Goal: Transaction & Acquisition: Purchase product/service

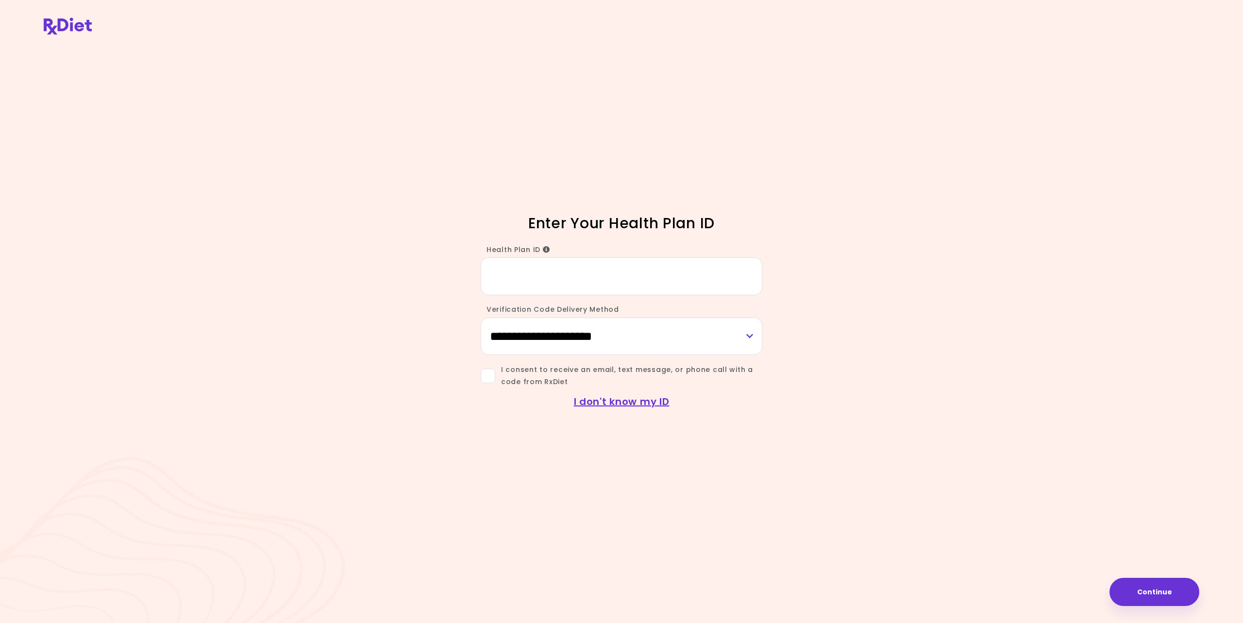
click at [493, 276] on input "Health Plan ID" at bounding box center [622, 275] width 282 height 37
click at [544, 249] on icon "Info" at bounding box center [546, 249] width 7 height 7
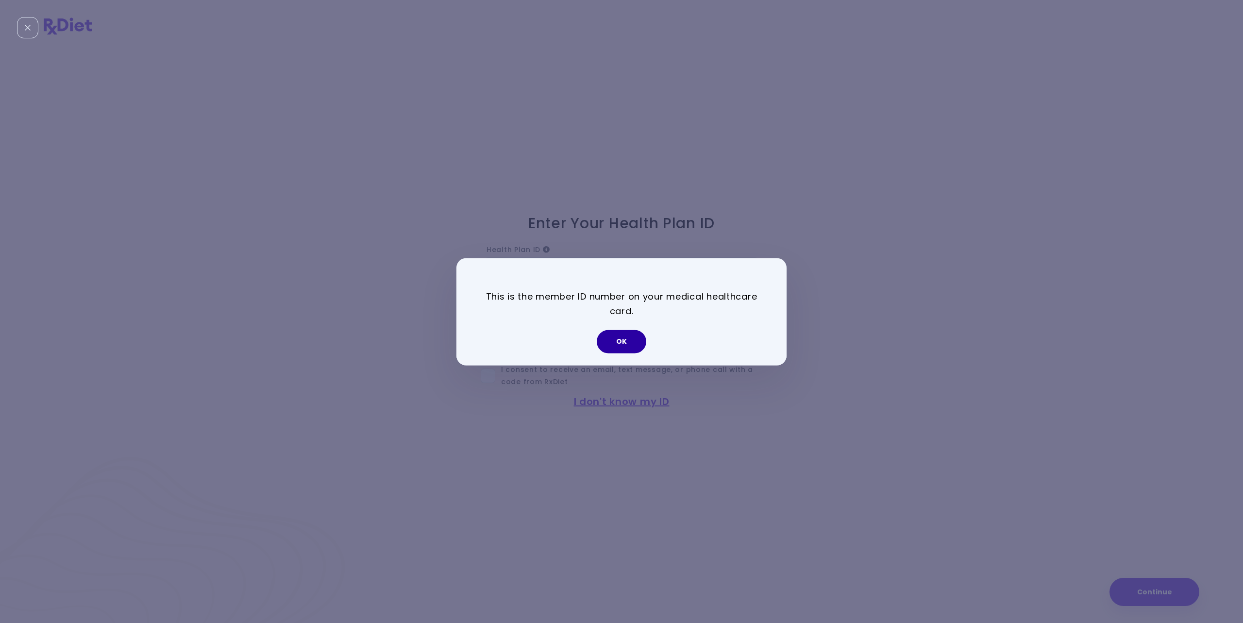
click at [623, 343] on button "OK" at bounding box center [622, 341] width 50 height 23
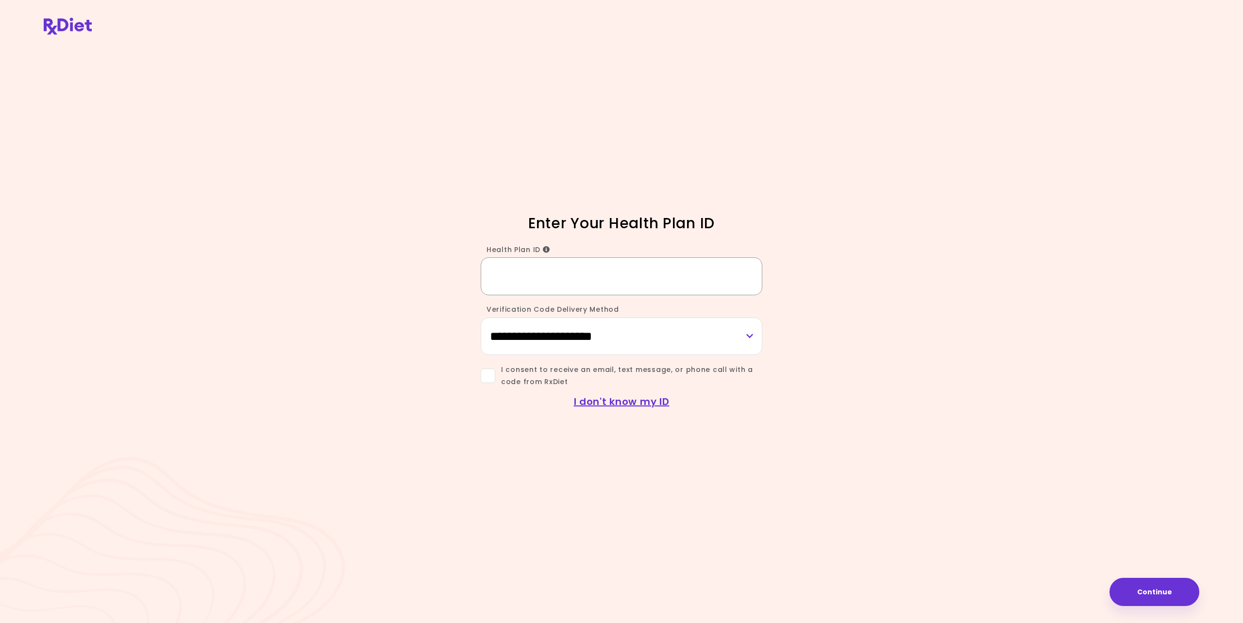
click at [495, 272] on input "Health Plan ID" at bounding box center [622, 275] width 282 height 37
type input "**********"
select select "***"
click at [487, 373] on span at bounding box center [488, 376] width 15 height 15
click at [1175, 594] on button "Continue" at bounding box center [1155, 592] width 90 height 28
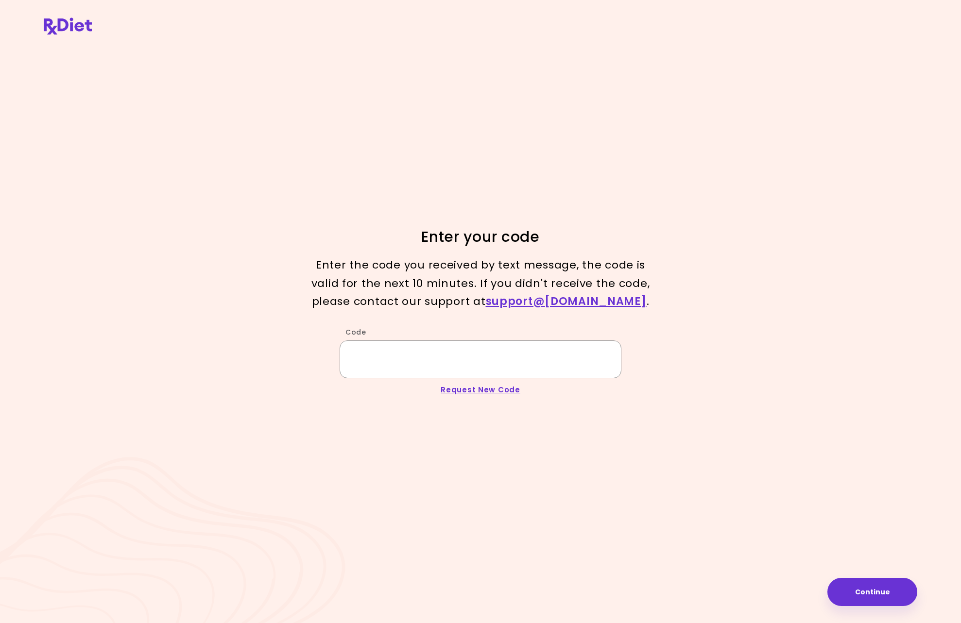
click at [382, 362] on input "Code" at bounding box center [481, 358] width 282 height 37
type input "******"
click at [875, 594] on button "Continue" at bounding box center [872, 592] width 90 height 28
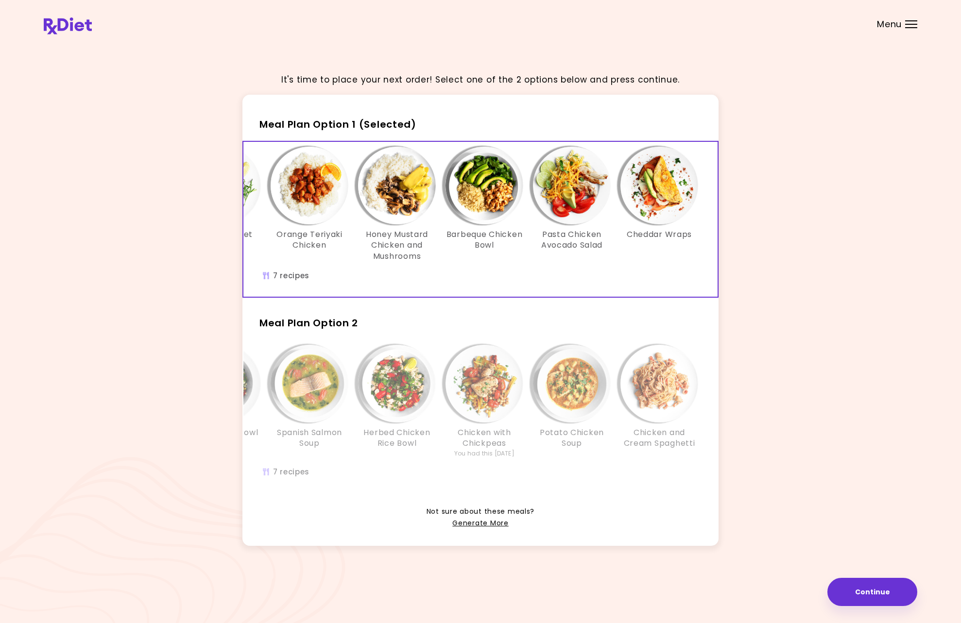
click at [663, 184] on img "Info - Cheddar Wraps - Meal Plan Option 1 (Selected)" at bounding box center [659, 186] width 78 height 78
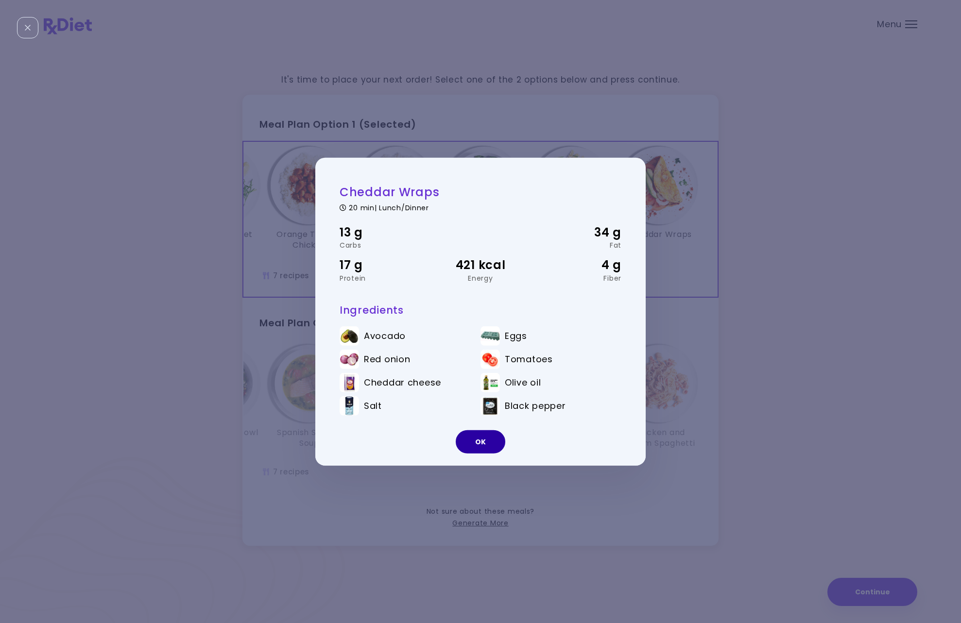
click at [481, 442] on button "OK" at bounding box center [481, 441] width 50 height 23
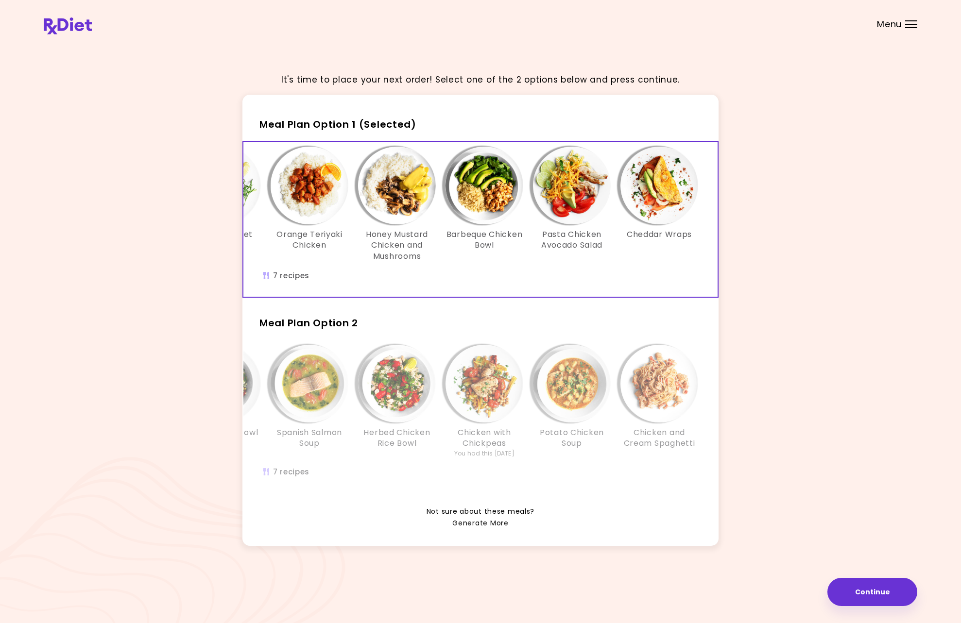
click at [494, 523] on link "Generate More" at bounding box center [480, 524] width 56 height 12
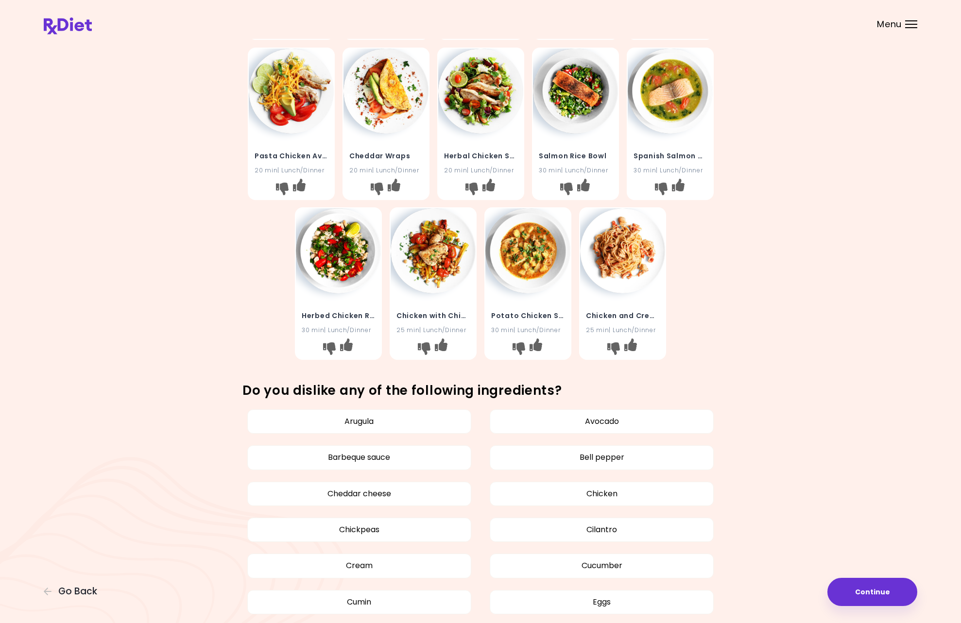
scroll to position [194, 0]
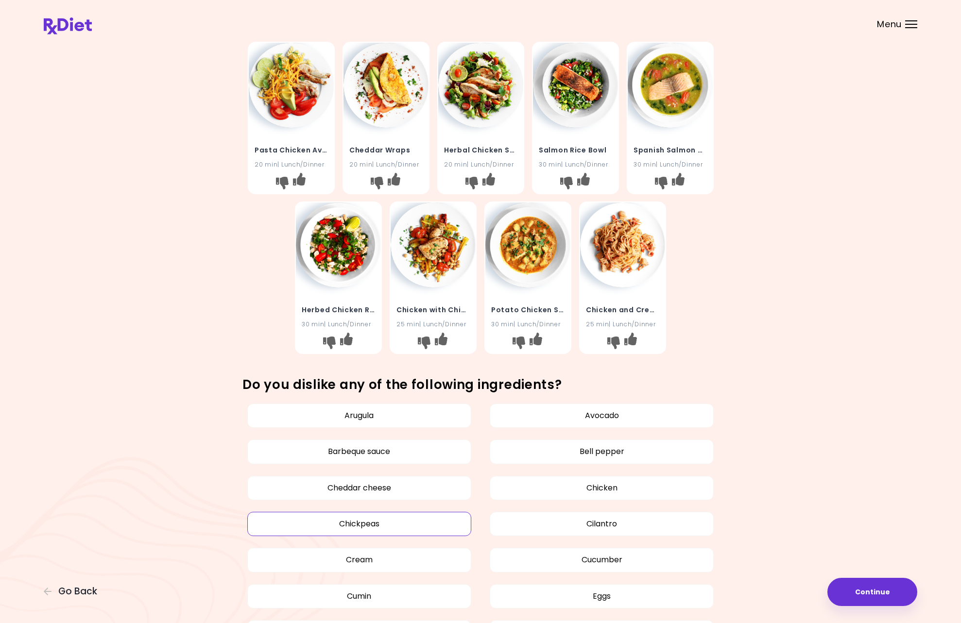
click at [363, 522] on button "Chickpeas" at bounding box center [359, 524] width 224 height 24
click at [360, 558] on button "Cream" at bounding box center [359, 560] width 224 height 24
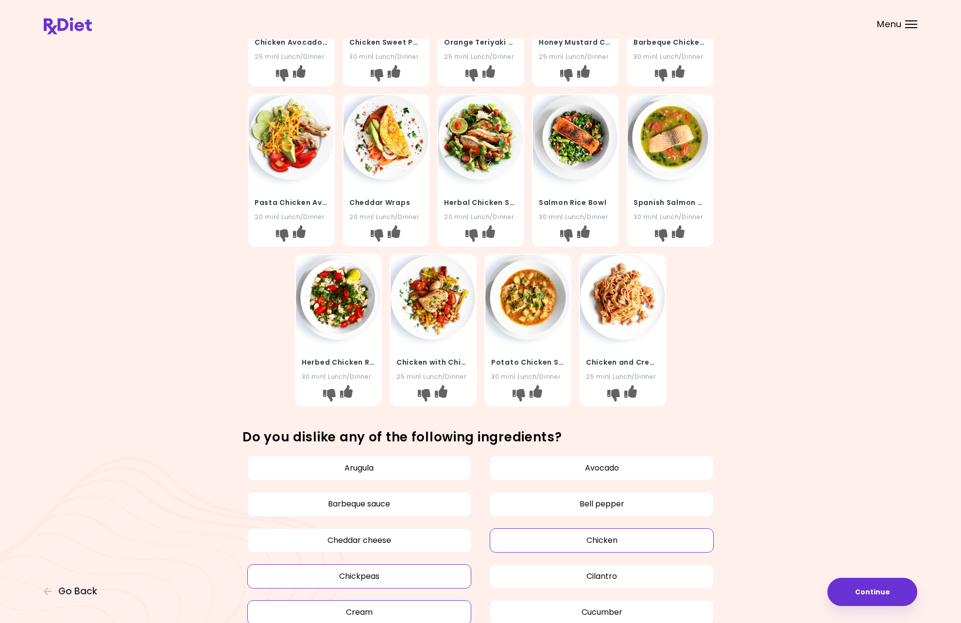
scroll to position [147, 0]
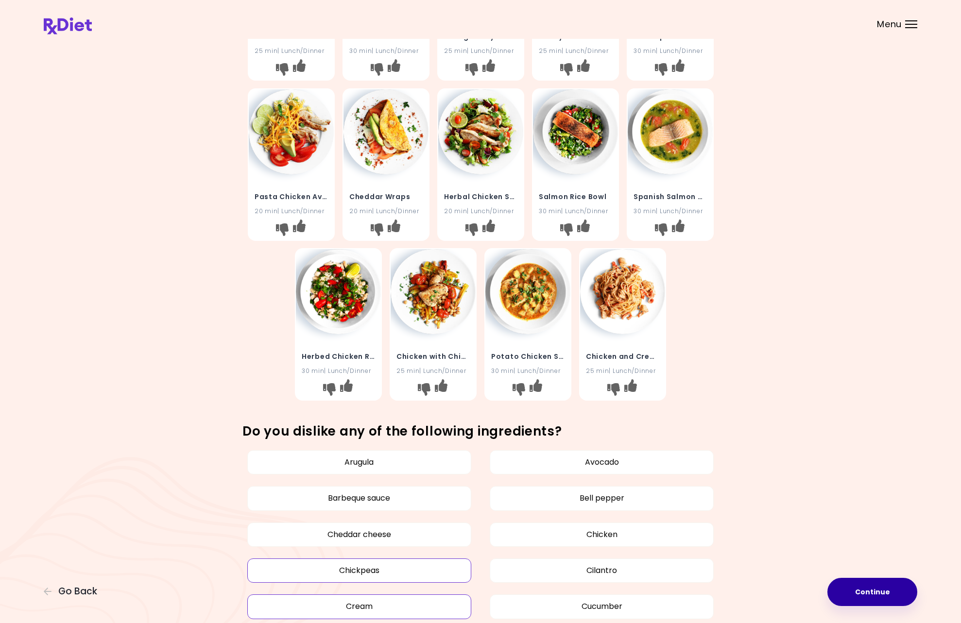
click at [891, 590] on button "Continue" at bounding box center [872, 592] width 90 height 28
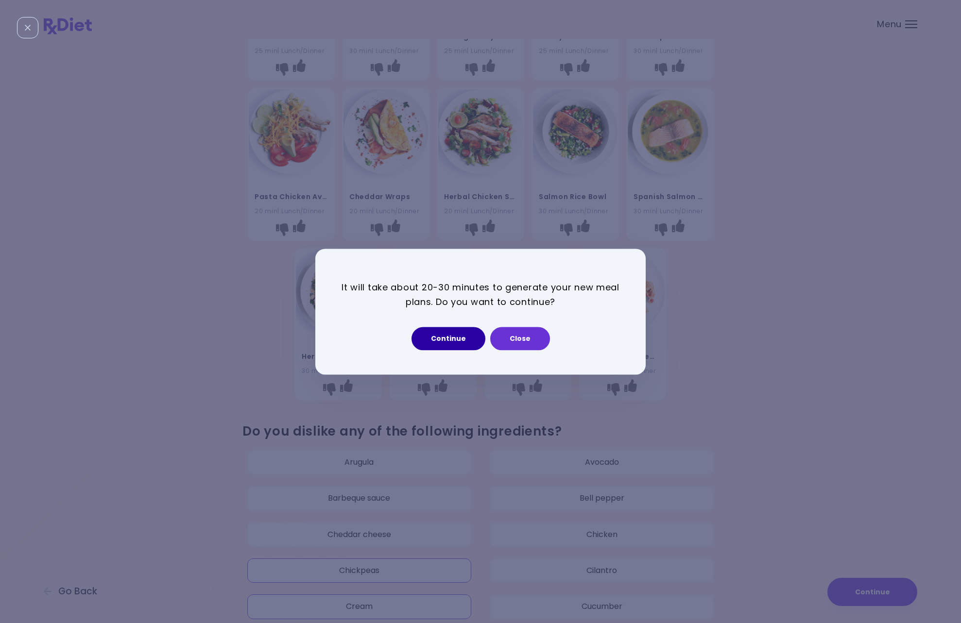
click at [449, 338] on button "Continue" at bounding box center [448, 338] width 74 height 23
select select "*"
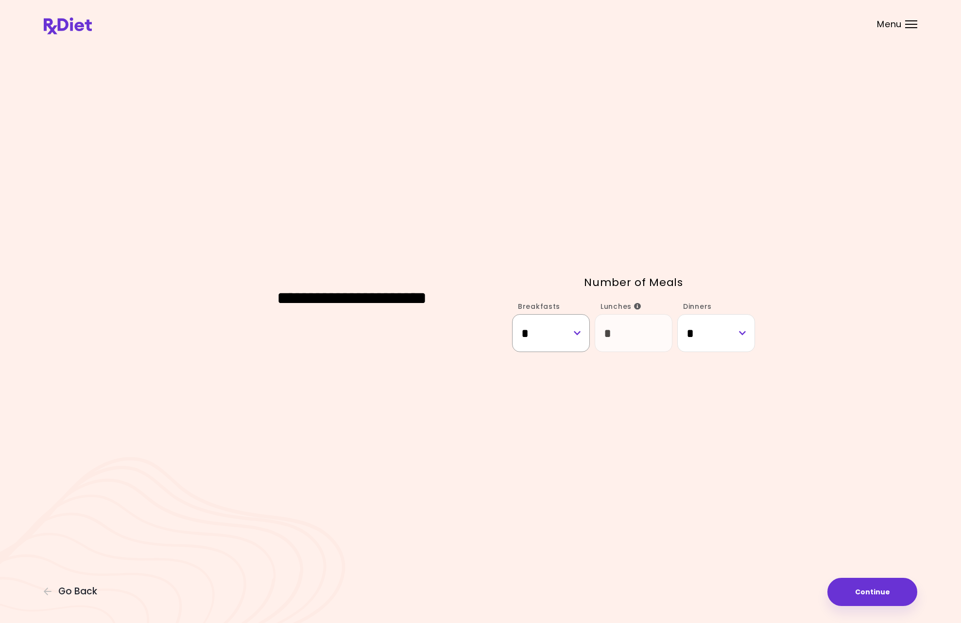
select select "*"
click at [880, 592] on button "Continue" at bounding box center [872, 592] width 90 height 28
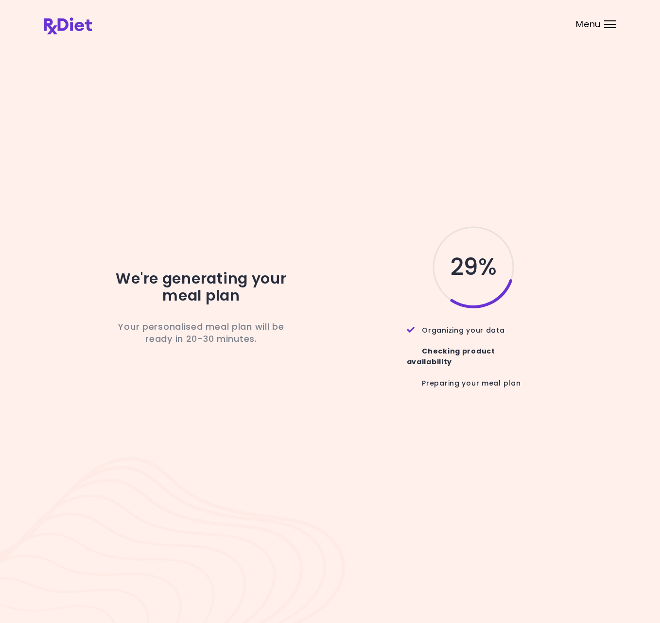
scroll to position [2, 0]
